Goal: Complete application form

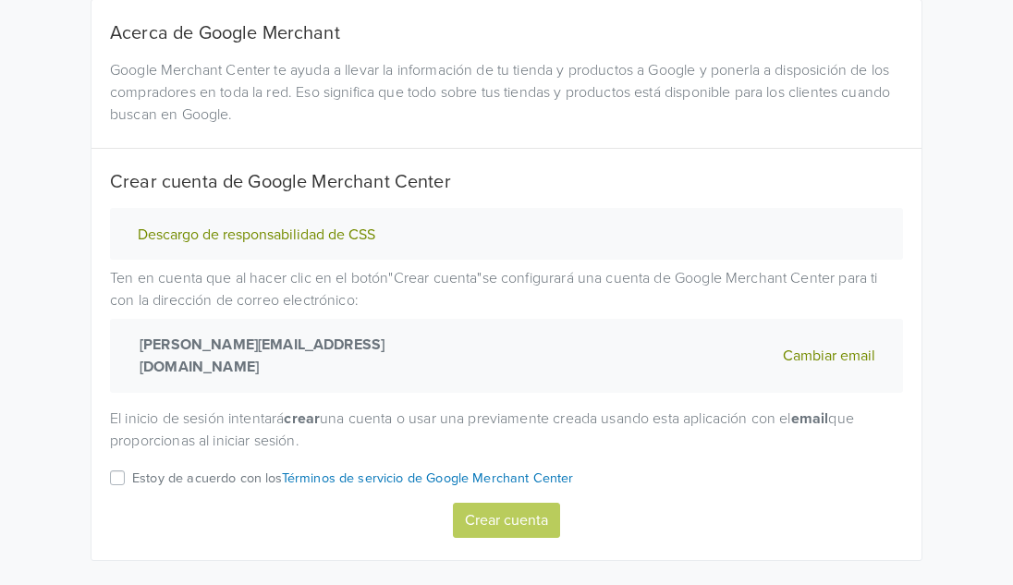
scroll to position [173, 0]
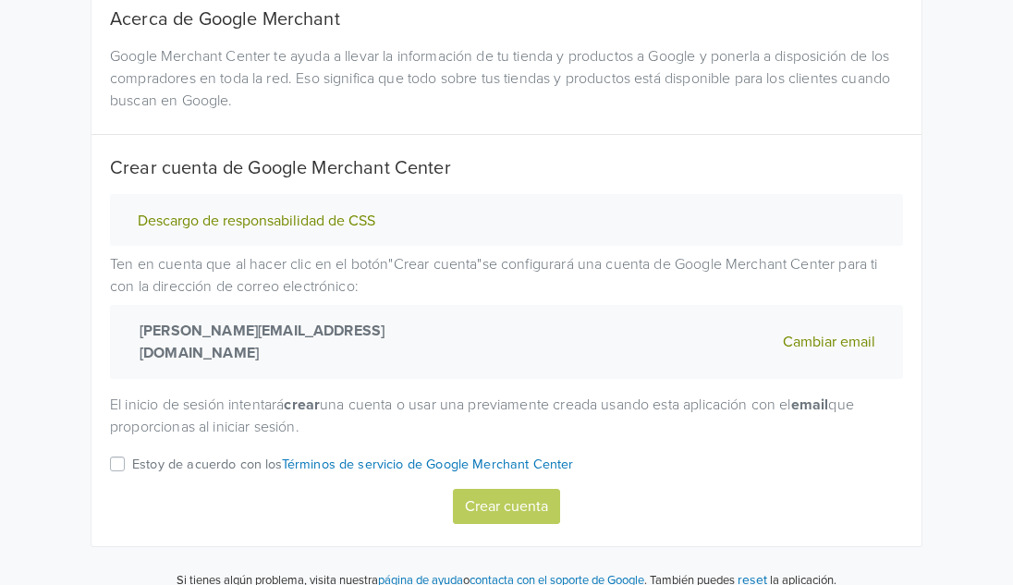
click at [132, 453] on label "Estoy de acuerdo con los Términos de servicio de Google Merchant Center" at bounding box center [353, 471] width 442 height 36
click at [0, 0] on input "Estoy de acuerdo con los Términos de servicio de Google Merchant Center" at bounding box center [0, 0] width 0 height 0
click at [512, 489] on button "Crear cuenta" at bounding box center [506, 506] width 107 height 35
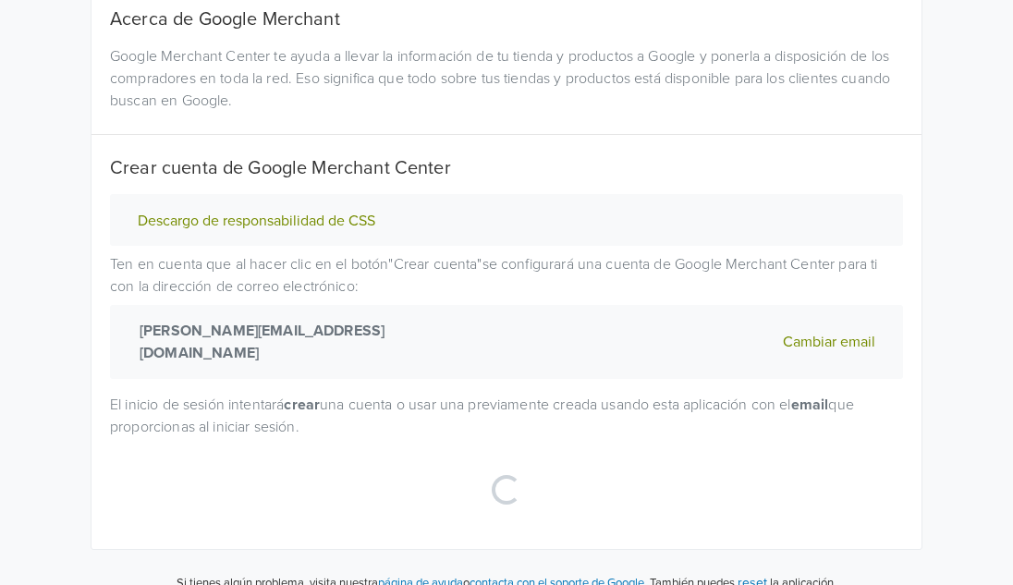
select select "cl"
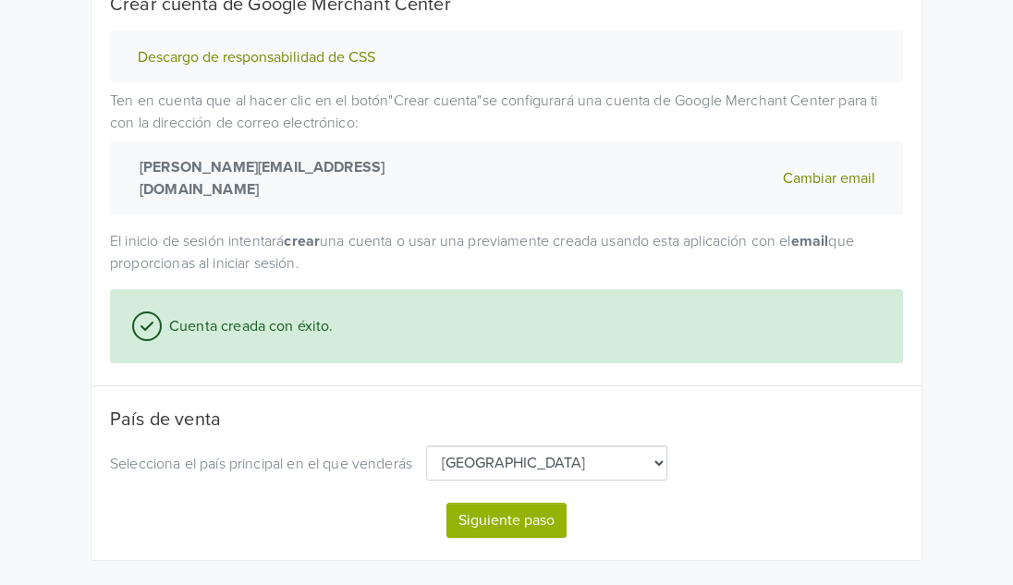
scroll to position [350, 0]
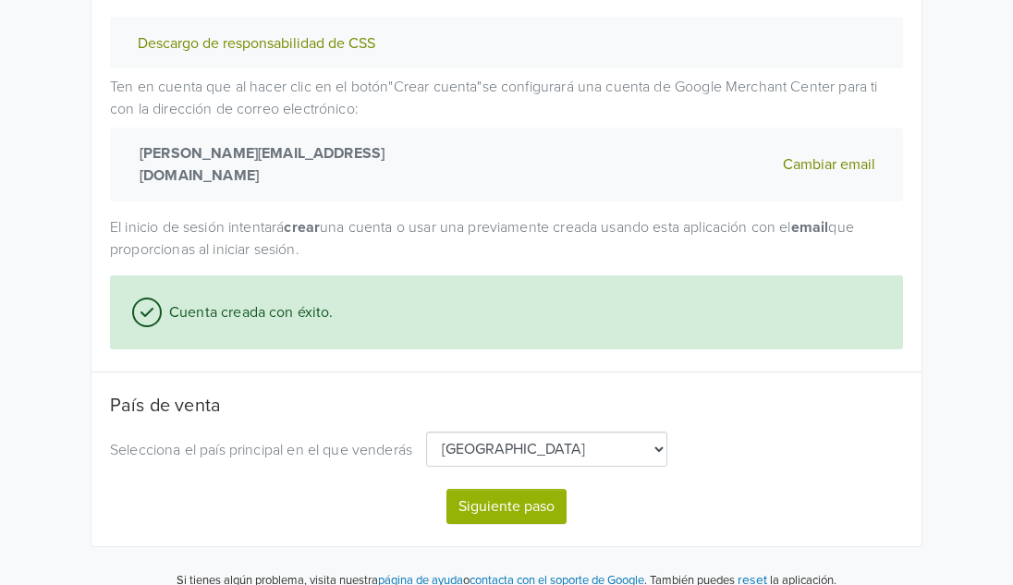
click at [510, 500] on button "Siguiente paso" at bounding box center [507, 506] width 120 height 35
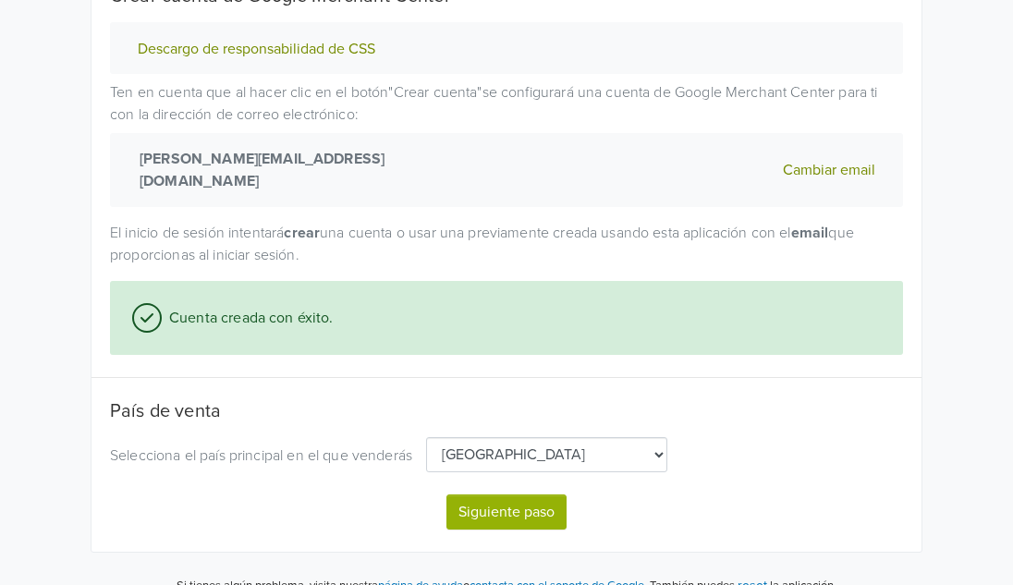
select select "cl"
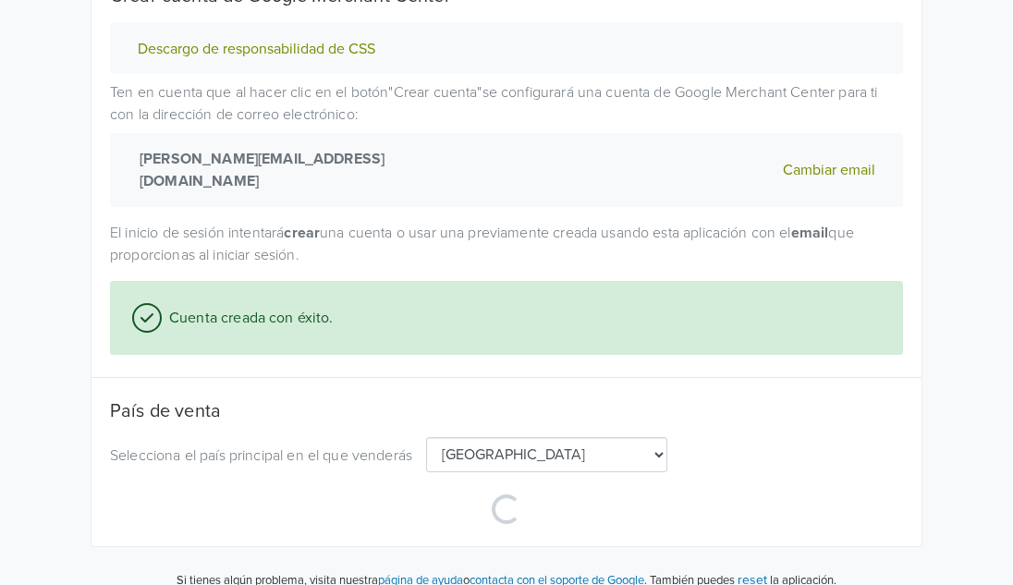
scroll to position [350, 0]
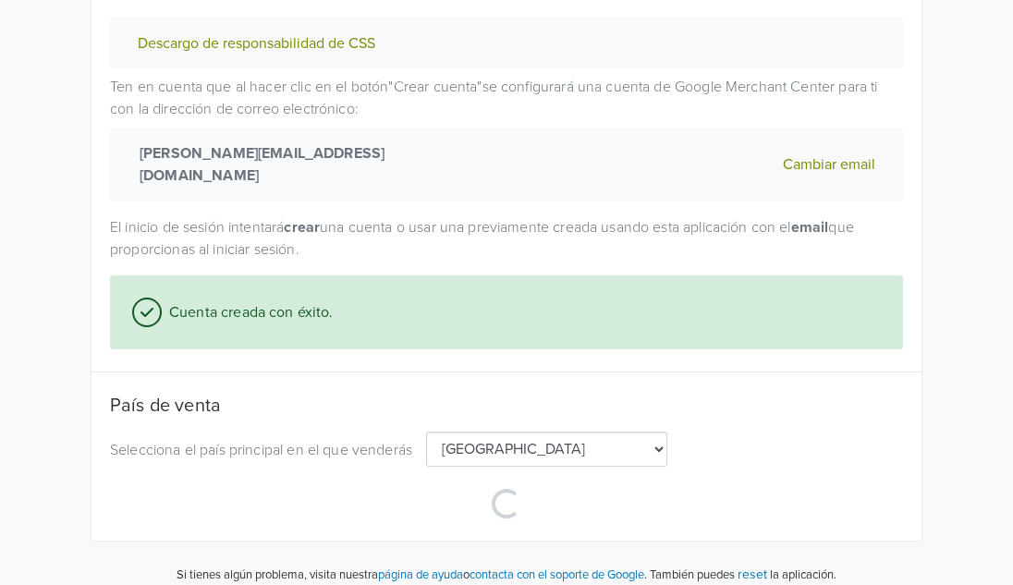
select select "cl"
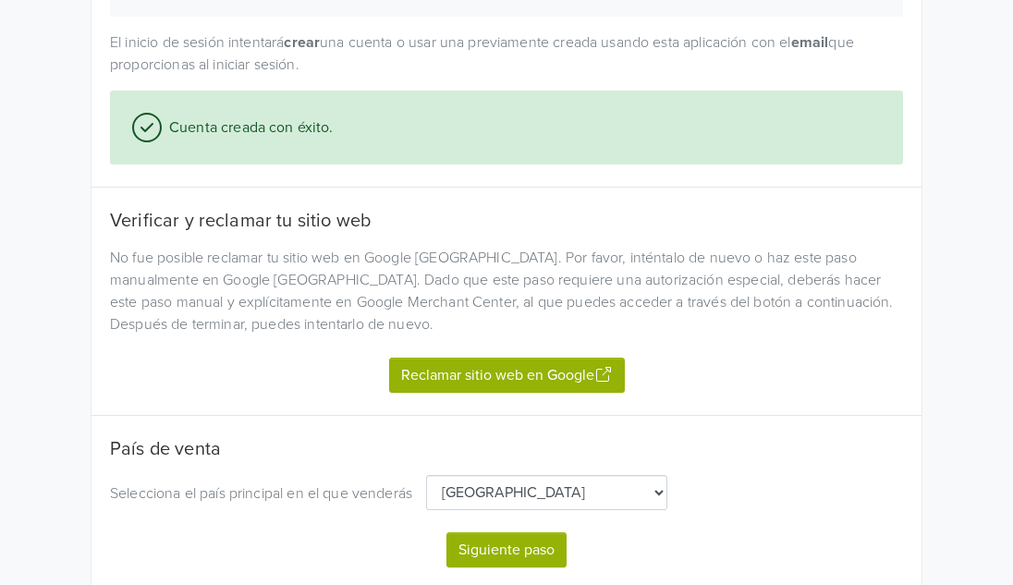
scroll to position [579, 0]
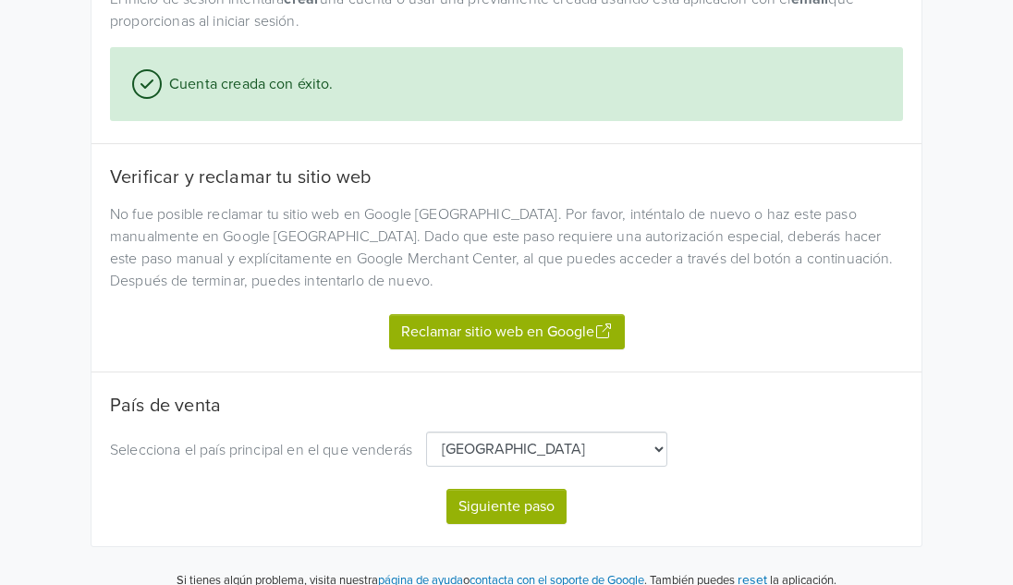
drag, startPoint x: 502, startPoint y: 308, endPoint x: 362, endPoint y: 365, distance: 150.9
click at [362, 365] on div "Acerca de Google Merchant Google Merchant Center te ayuda a llevar la informaci…" at bounding box center [506, 63] width 793 height 922
click at [480, 314] on button "Reclamar sitio web en Google" at bounding box center [507, 331] width 236 height 35
